Goal: Information Seeking & Learning: Learn about a topic

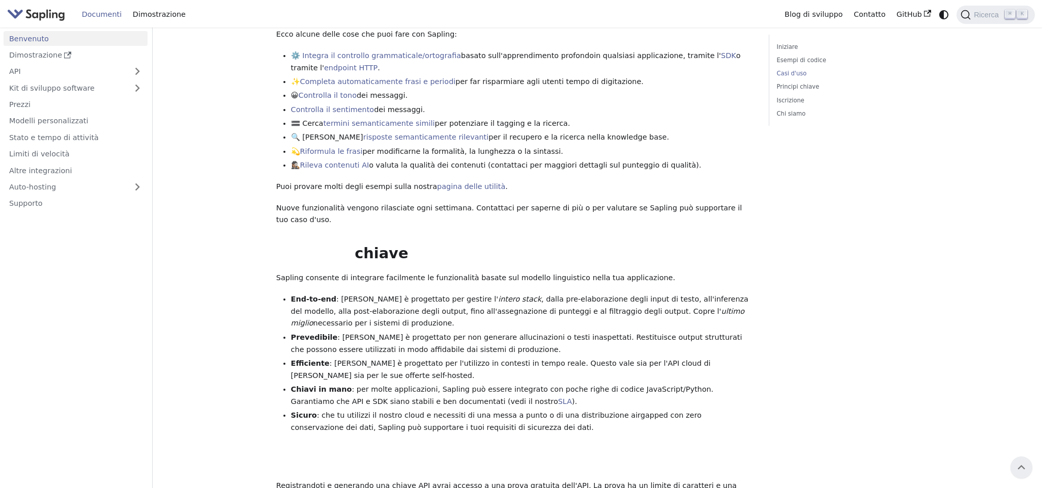
scroll to position [426, 0]
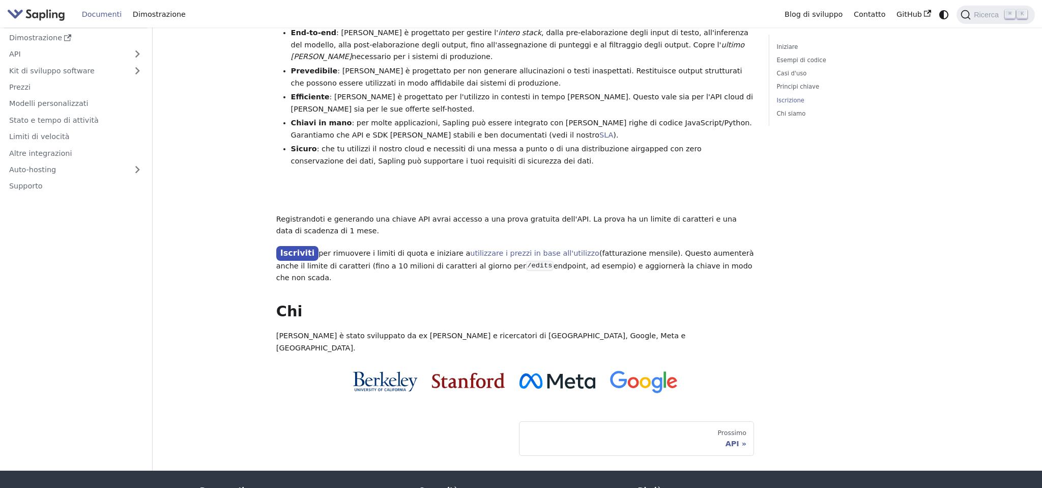
scroll to position [700, 0]
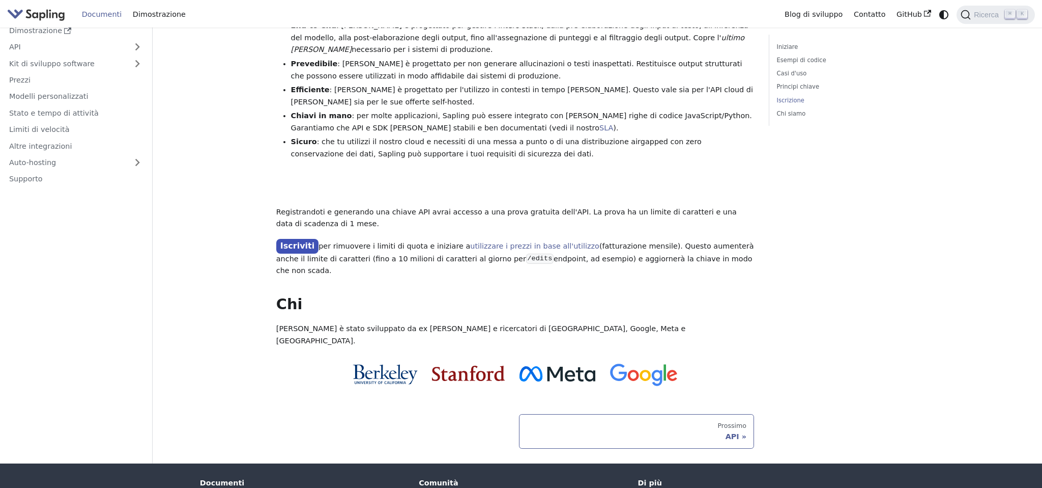
click at [738, 432] on font "API" at bounding box center [733, 436] width 14 height 8
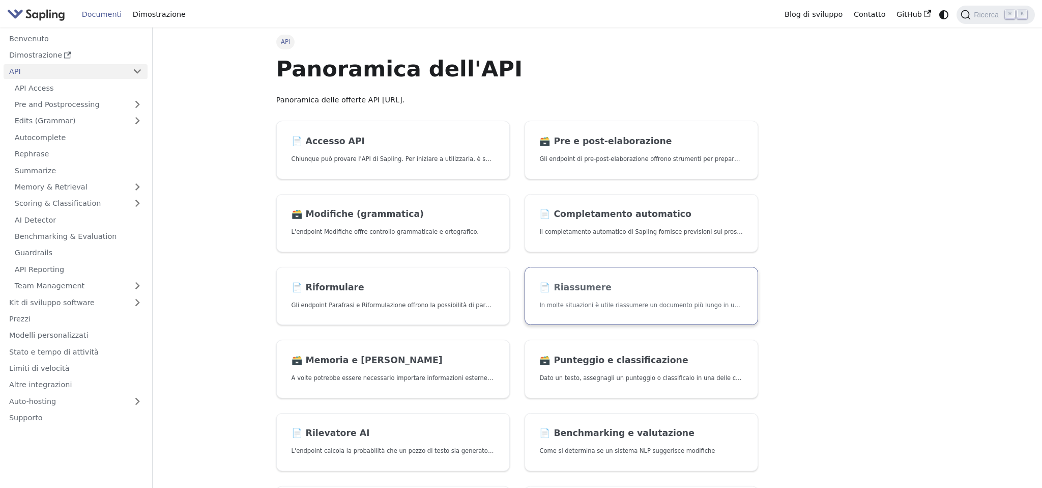
click at [564, 285] on font "Riassumere" at bounding box center [583, 287] width 58 height 10
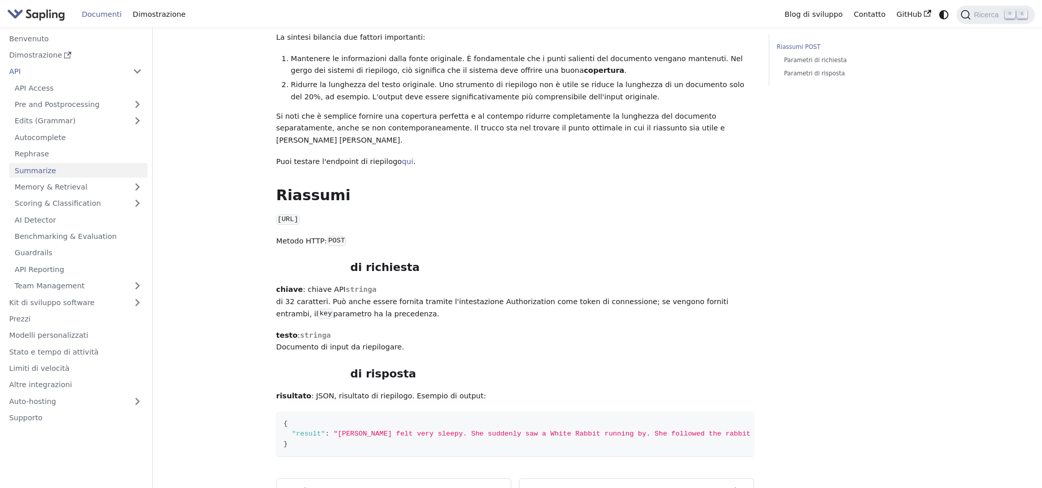
scroll to position [120, 0]
click at [288, 212] on code "https://api.sapling.ai/api/v1/summarize" at bounding box center [287, 217] width 23 height 10
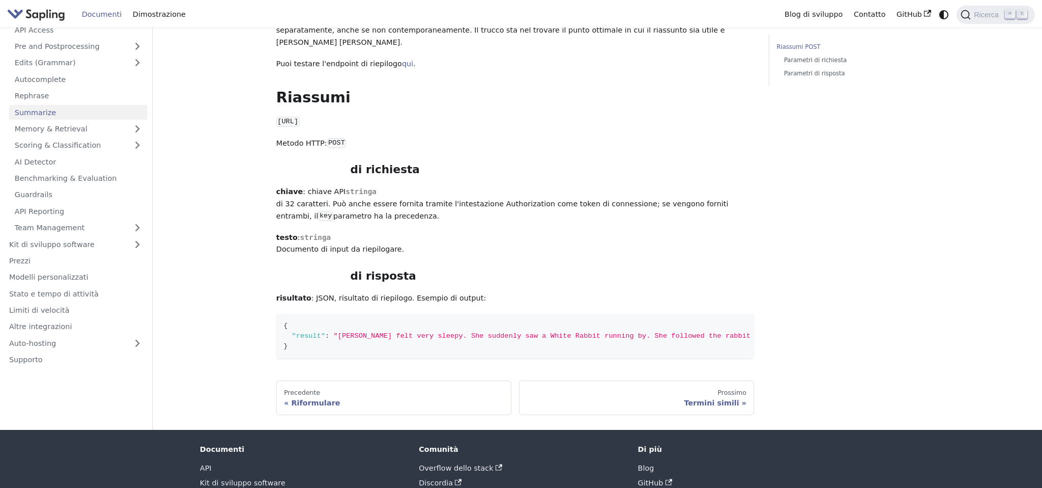
scroll to position [215, 0]
click at [354, 388] on div "Precedente" at bounding box center [394, 392] width 220 height 8
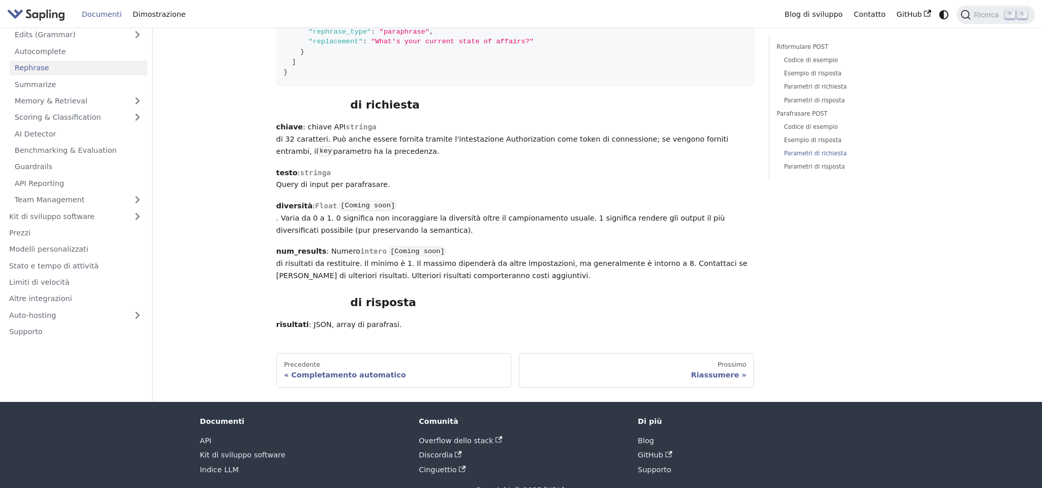
scroll to position [1853, 0]
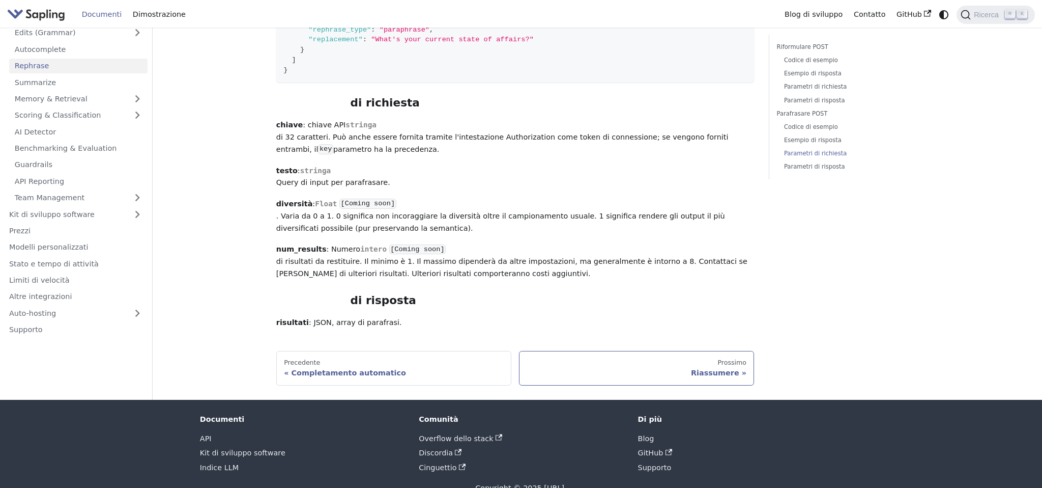
click at [718, 368] on font "Riassumere" at bounding box center [715, 372] width 48 height 8
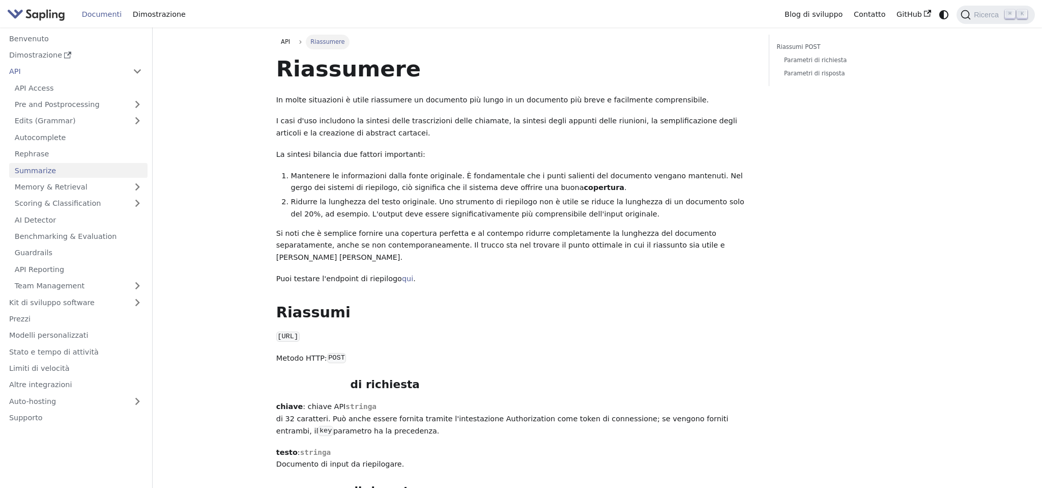
click at [104, 14] on font "Documenti" at bounding box center [102, 14] width 40 height 8
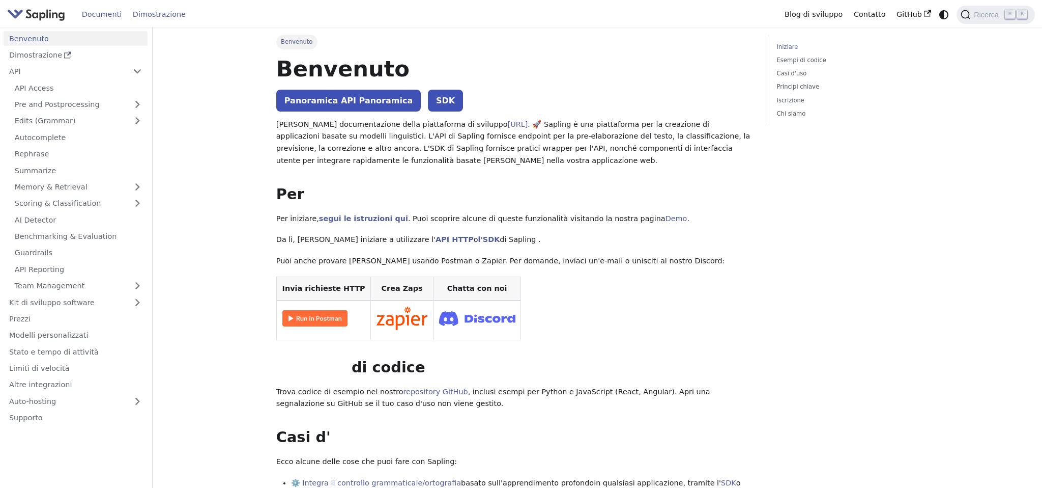
click at [166, 15] on font "Dimostrazione" at bounding box center [159, 14] width 53 height 8
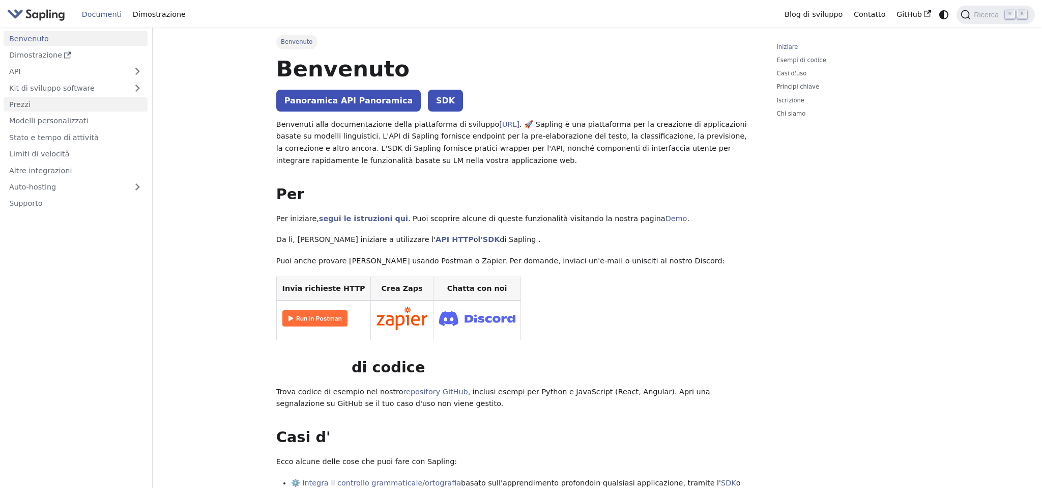
click at [37, 103] on link "Prezzi" at bounding box center [76, 104] width 144 height 15
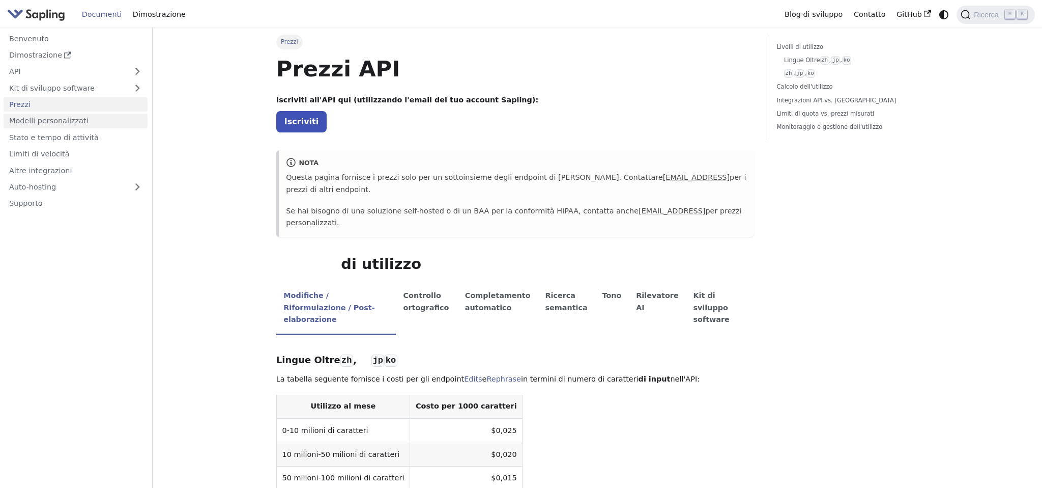
click at [73, 123] on font "Modelli personalizzati" at bounding box center [48, 121] width 79 height 8
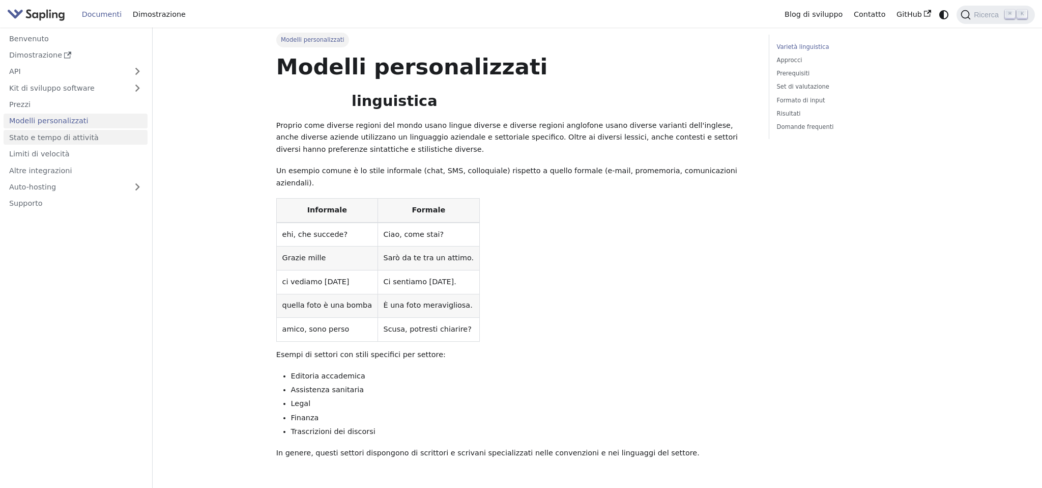
click at [49, 137] on font "Stato e tempo di attività" at bounding box center [54, 137] width 90 height 8
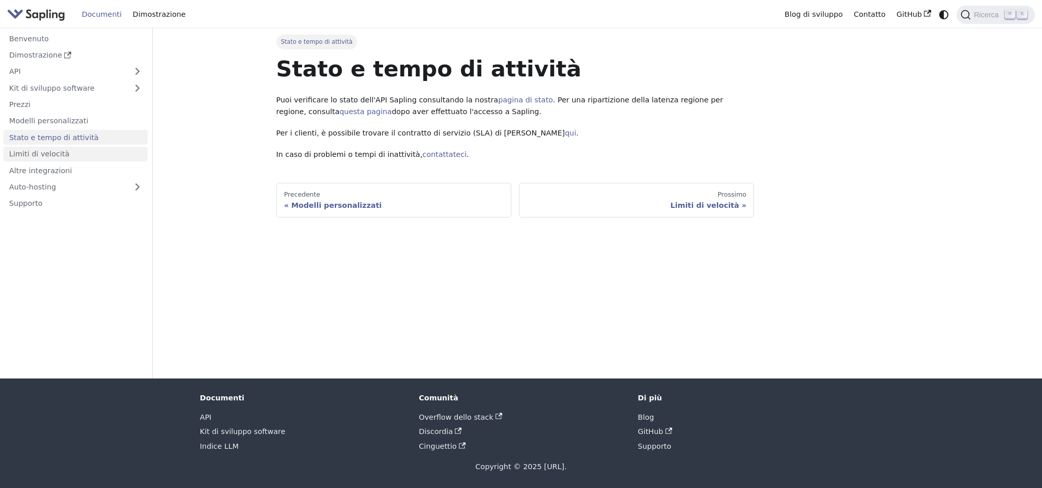
click at [55, 153] on font "Limiti di velocità" at bounding box center [39, 154] width 61 height 8
